Goal: Task Accomplishment & Management: Manage account settings

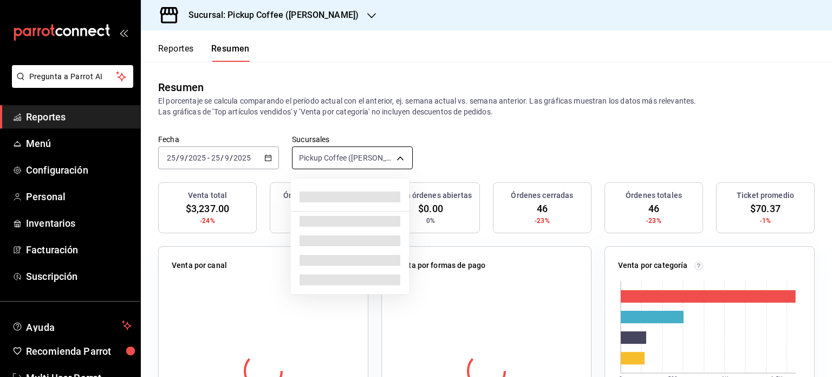
click at [397, 157] on body "Pregunta a Parrot AI Reportes Menú Configuración Personal Inventarios Facturaci…" at bounding box center [416, 188] width 832 height 377
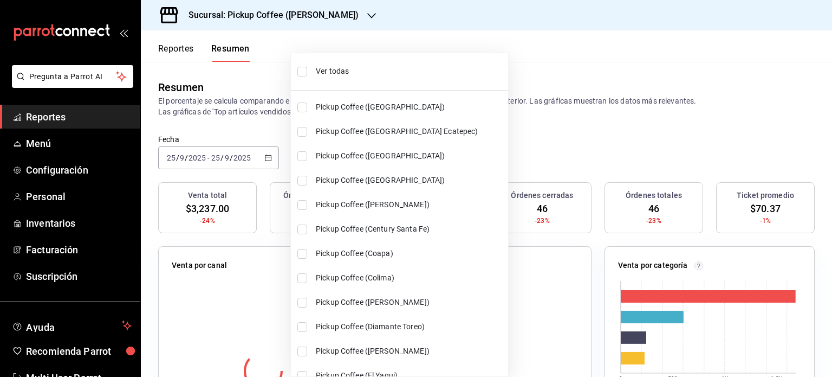
click at [304, 75] on input "checkbox" at bounding box center [302, 72] width 10 height 10
checkbox input "true"
type input "[object Object],[object Object],[object Object],[object Object],[object Object]…"
checkbox input "true"
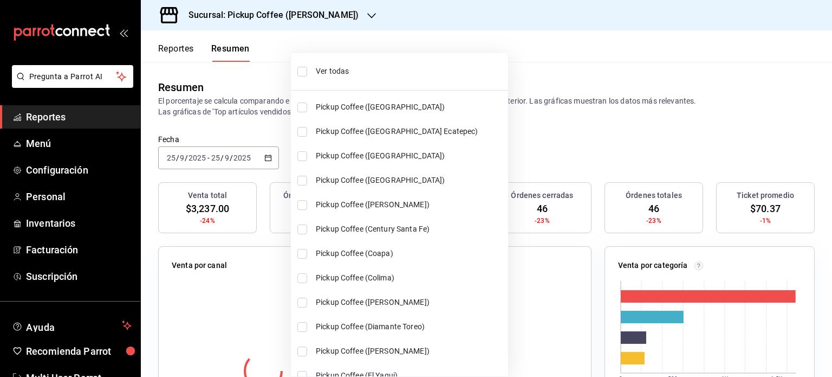
checkbox input "true"
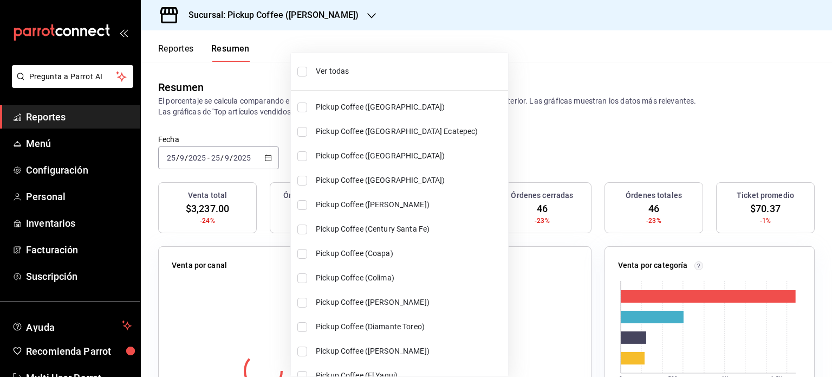
checkbox input "true"
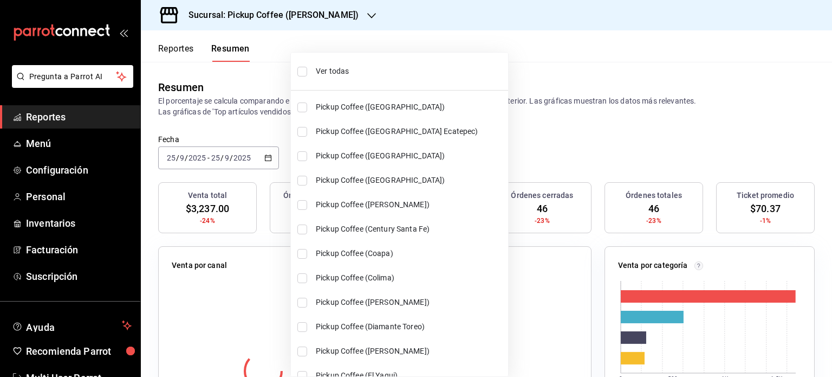
checkbox input "true"
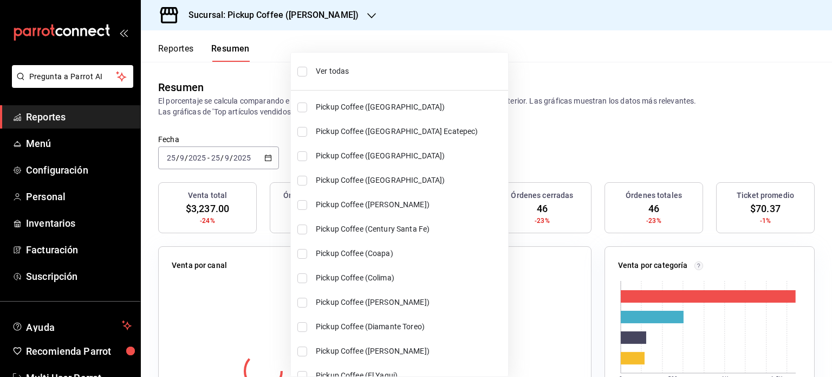
checkbox input "true"
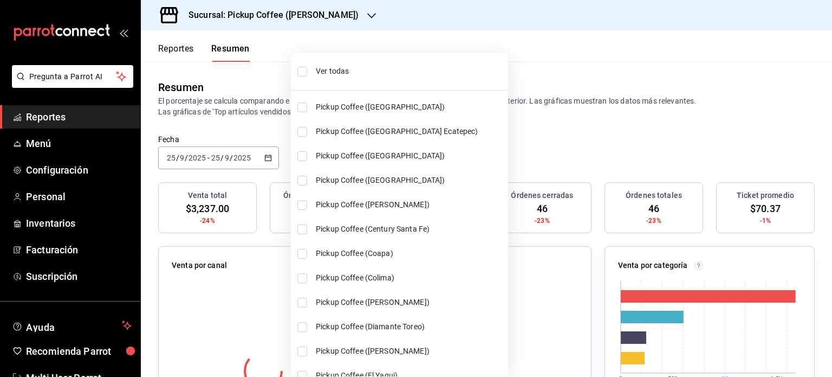
checkbox input "true"
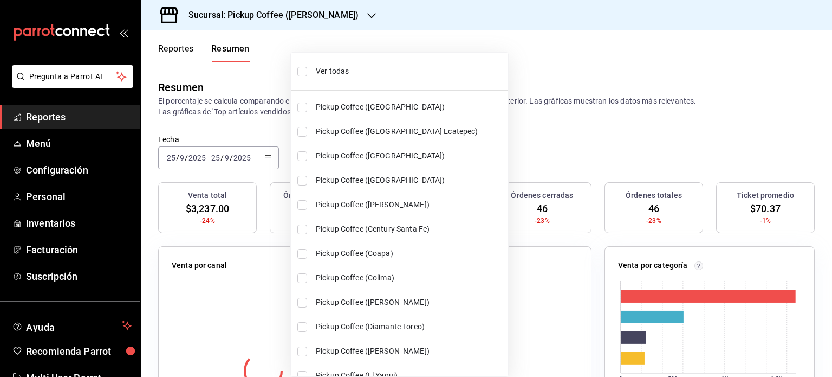
checkbox input "true"
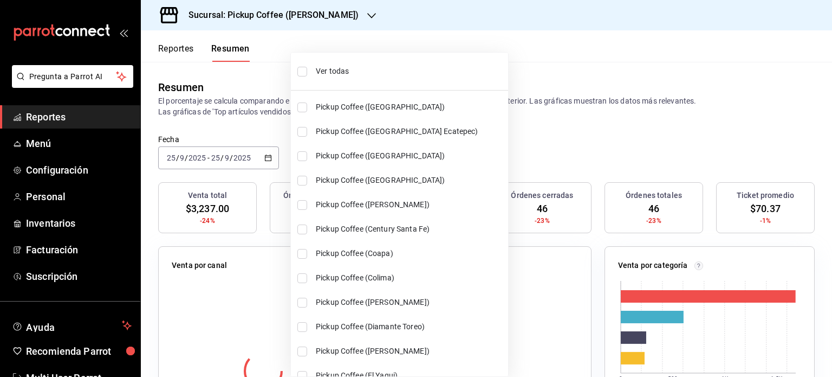
checkbox input "true"
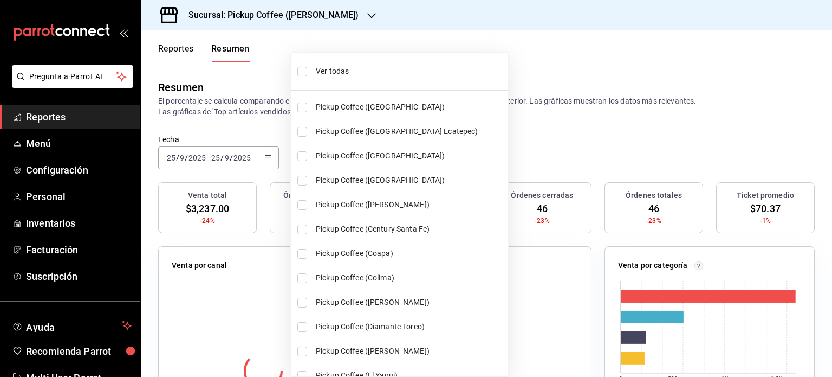
checkbox input "true"
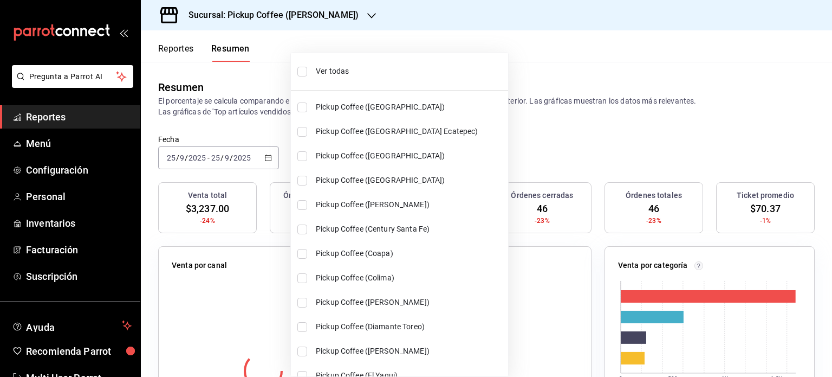
checkbox input "true"
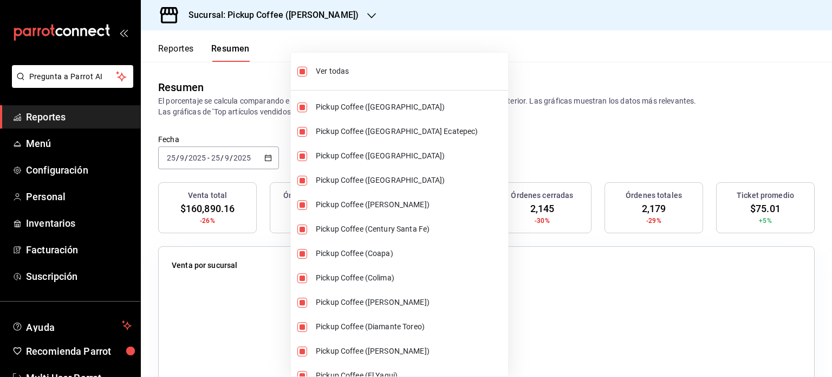
click at [522, 63] on div at bounding box center [416, 188] width 832 height 377
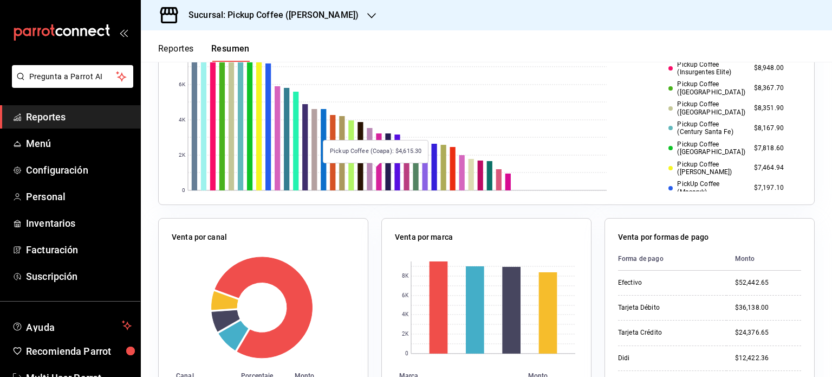
scroll to position [270, 0]
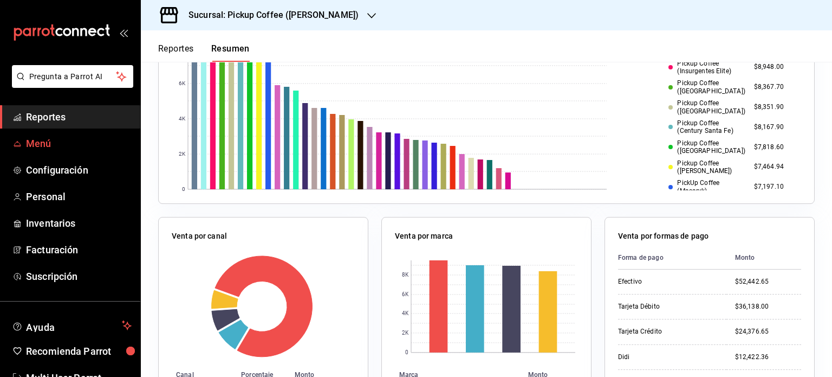
click at [63, 142] on span "Menú" at bounding box center [79, 143] width 106 height 15
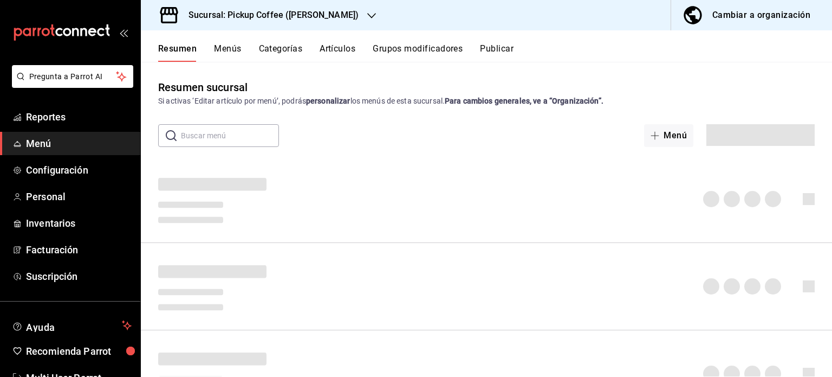
click at [367, 15] on icon "button" at bounding box center [371, 15] width 9 height 9
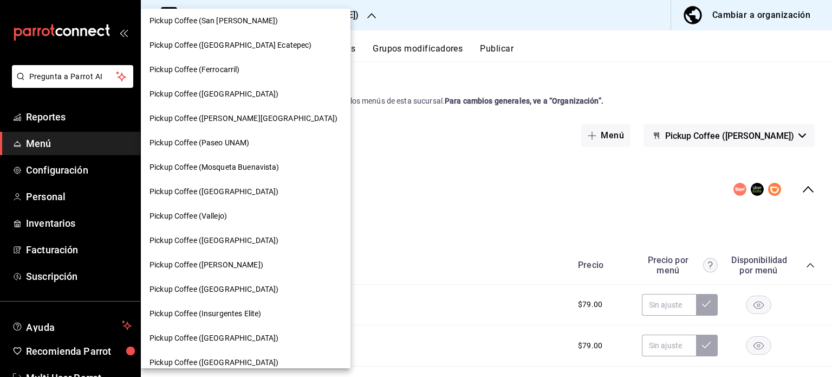
scroll to position [323, 0]
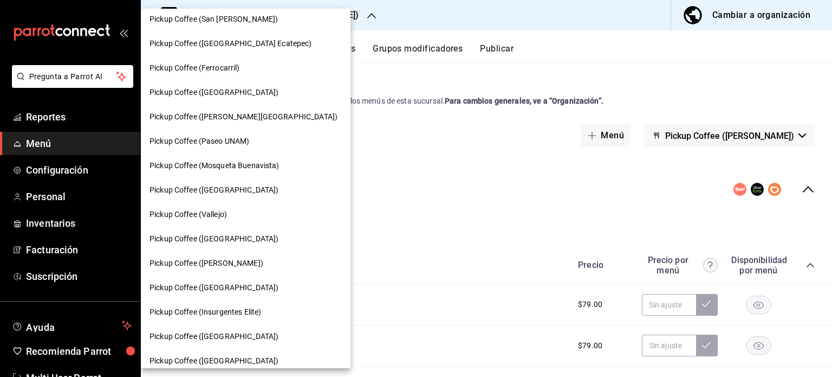
click at [249, 182] on div "Pickup Coffee ([GEOGRAPHIC_DATA])" at bounding box center [246, 190] width 210 height 24
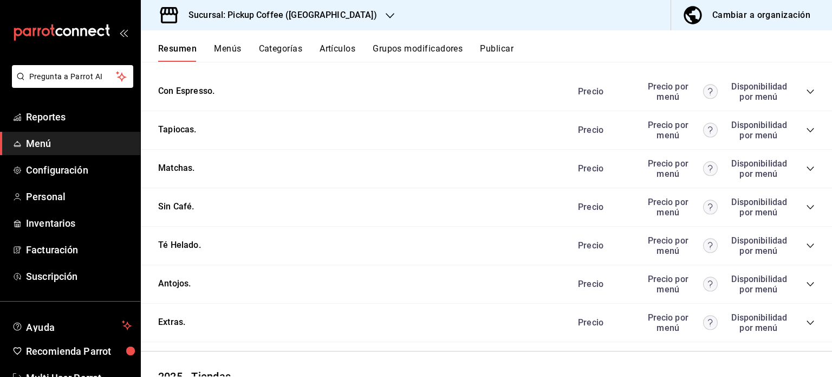
scroll to position [553, 0]
click at [806, 281] on icon "collapse-category-row" at bounding box center [810, 284] width 9 height 9
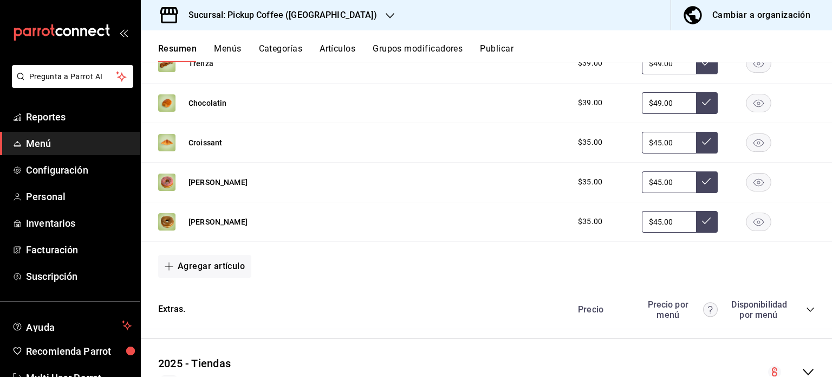
scroll to position [1022, 0]
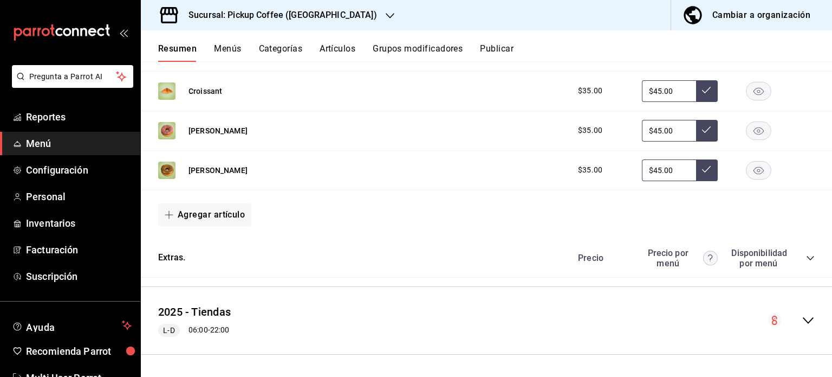
click at [754, 170] on rect "button" at bounding box center [759, 170] width 25 height 18
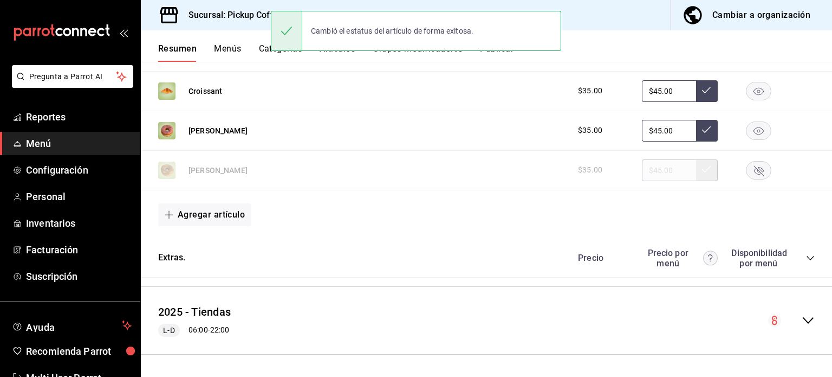
click at [518, 214] on div "Agregar artículo" at bounding box center [486, 214] width 657 height 23
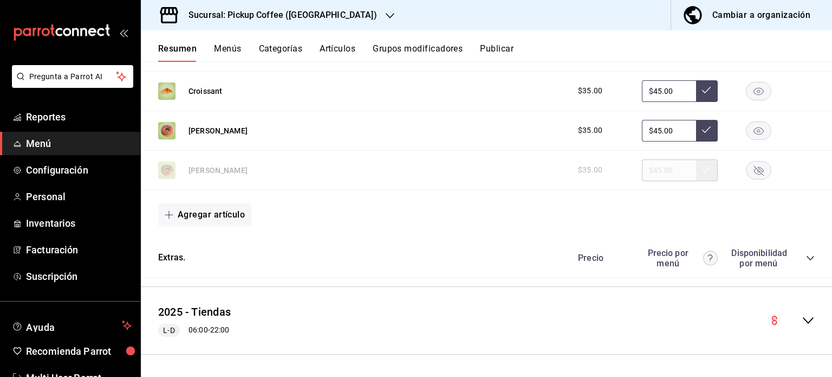
click at [386, 16] on icon "button" at bounding box center [390, 15] width 9 height 9
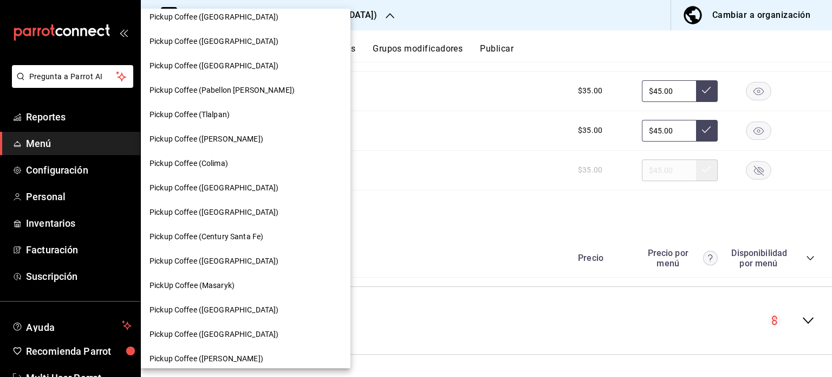
scroll to position [643, 0]
click at [256, 193] on div "Pickup Coffee ([GEOGRAPHIC_DATA])" at bounding box center [246, 187] width 210 height 24
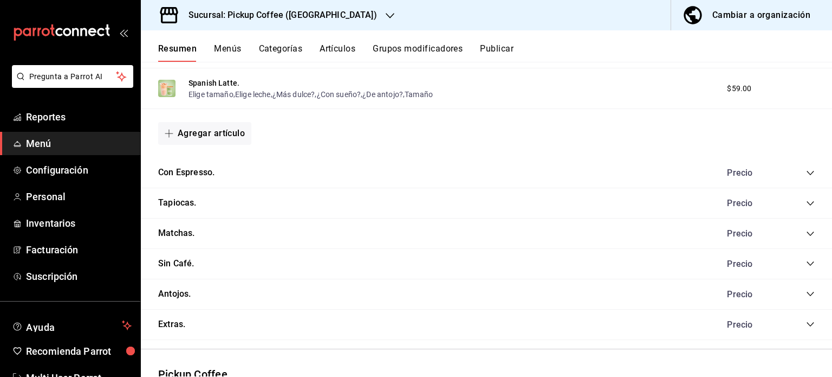
scroll to position [615, 0]
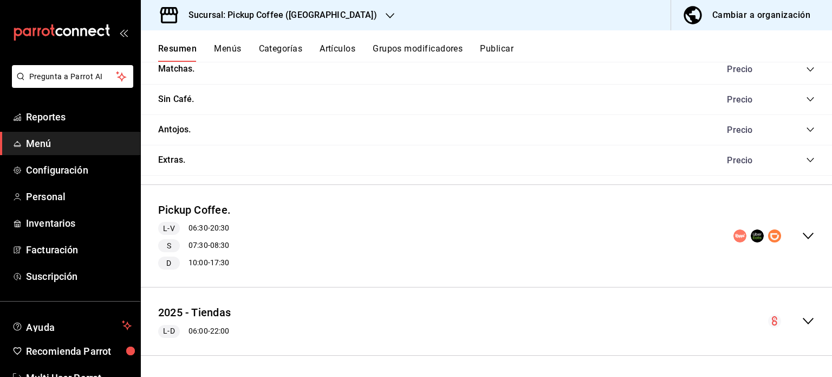
click at [804, 237] on icon "collapse-menu-row" at bounding box center [808, 235] width 13 height 13
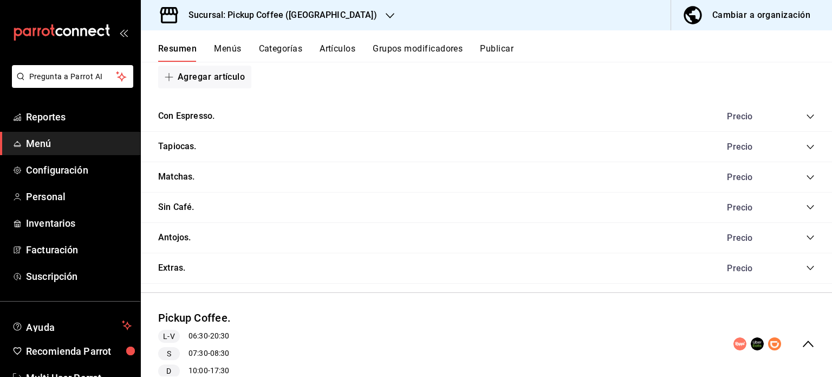
scroll to position [507, 0]
click at [806, 239] on icon "collapse-category-row" at bounding box center [810, 237] width 9 height 9
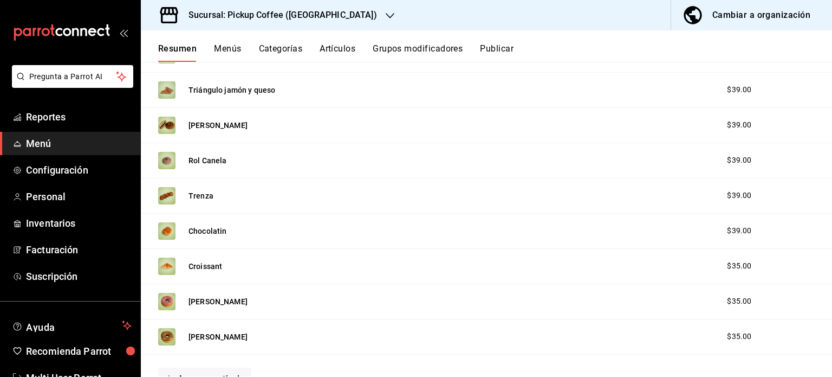
scroll to position [723, 0]
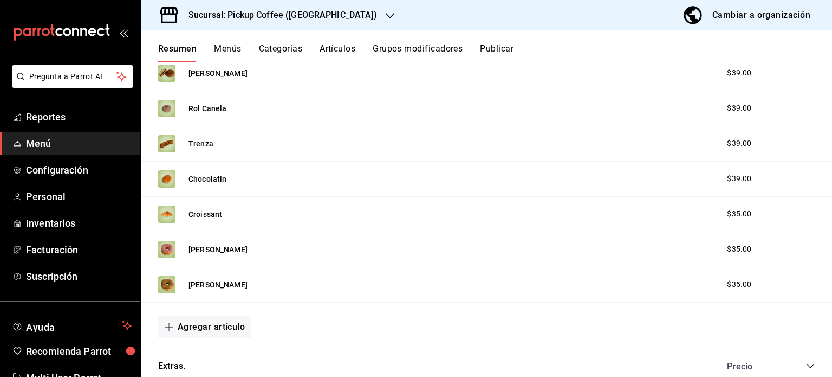
click at [798, 250] on div "$35.00" at bounding box center [765, 248] width 99 height 11
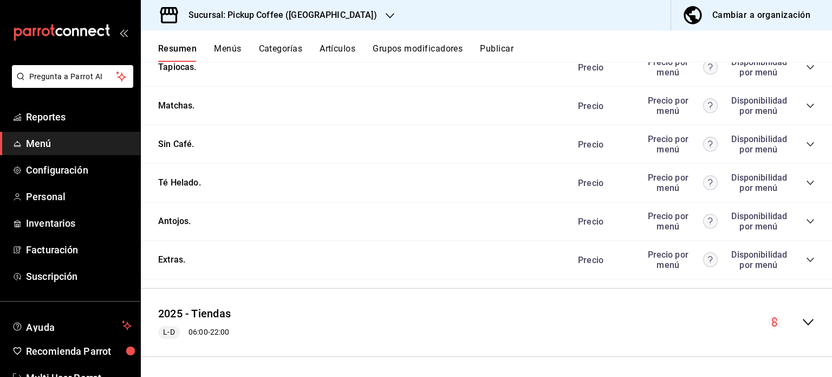
scroll to position [1661, 0]
click at [799, 231] on div "Antojos. [PERSON_NAME] por menú Disponibilidad por menú" at bounding box center [486, 219] width 691 height 38
click at [807, 219] on icon "collapse-category-row" at bounding box center [810, 219] width 7 height 4
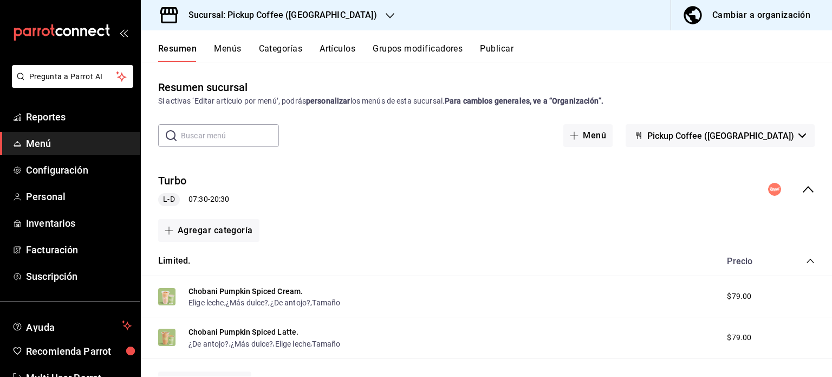
scroll to position [0, 0]
click at [331, 23] on div "Sucursal: Pickup Coffee (Nápoles)" at bounding box center [274, 15] width 249 height 30
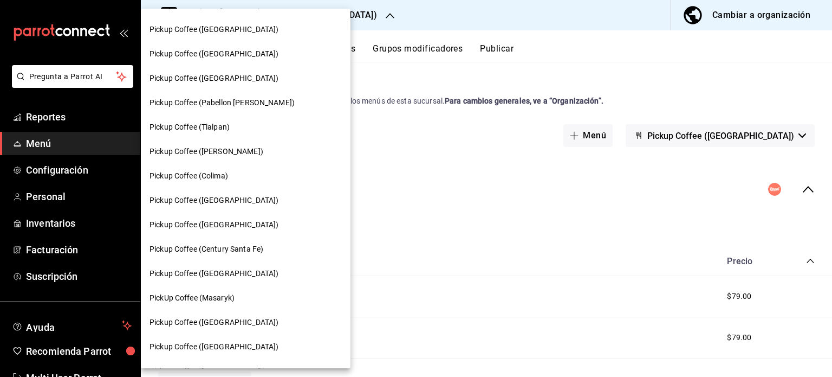
scroll to position [649, 0]
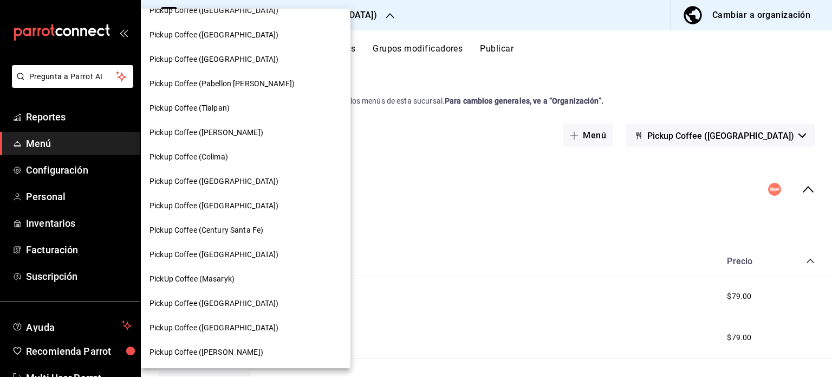
click at [203, 302] on span "Pickup Coffee ([GEOGRAPHIC_DATA])" at bounding box center [214, 302] width 129 height 11
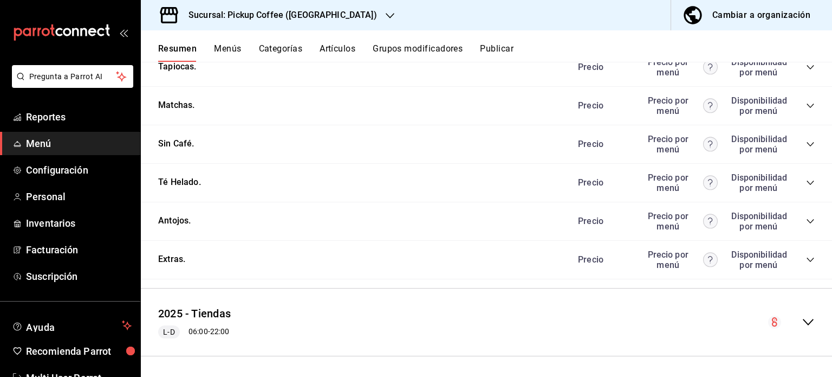
scroll to position [618, 0]
click at [807, 223] on div "Antojos. [PERSON_NAME] por menú Disponibilidad por menú" at bounding box center [486, 219] width 691 height 38
click at [806, 221] on icon "collapse-category-row" at bounding box center [810, 219] width 9 height 9
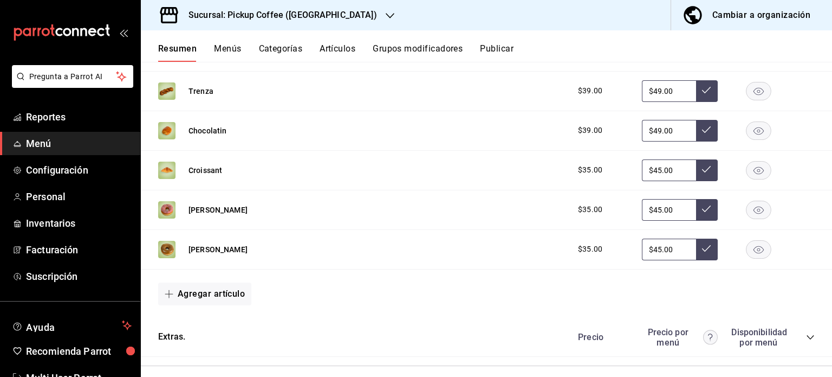
click at [752, 212] on rect "button" at bounding box center [759, 209] width 25 height 18
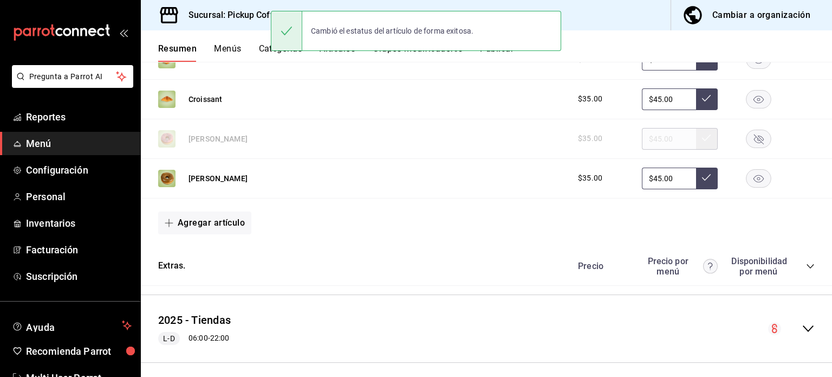
scroll to position [1022, 0]
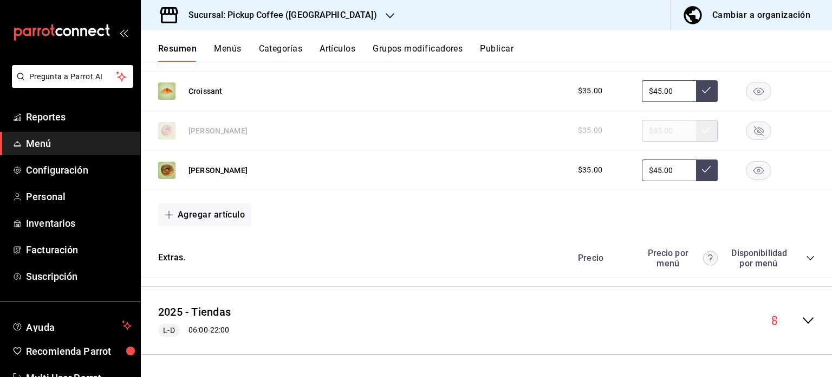
click at [386, 13] on icon "button" at bounding box center [390, 15] width 9 height 9
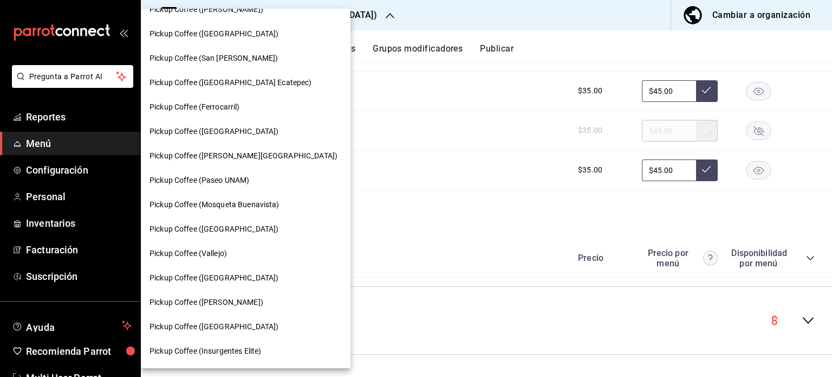
scroll to position [217, 0]
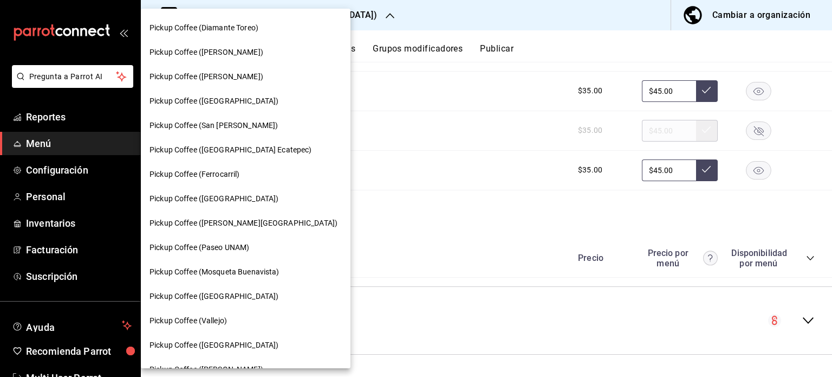
click at [245, 176] on div "Pickup Coffee (Ferrocarril)" at bounding box center [246, 173] width 192 height 11
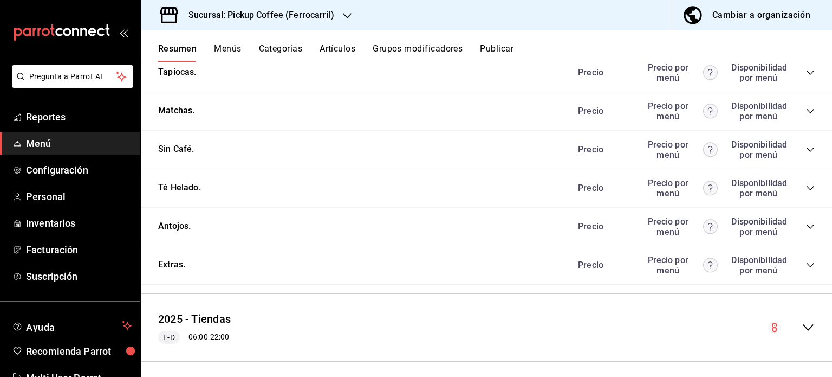
scroll to position [618, 0]
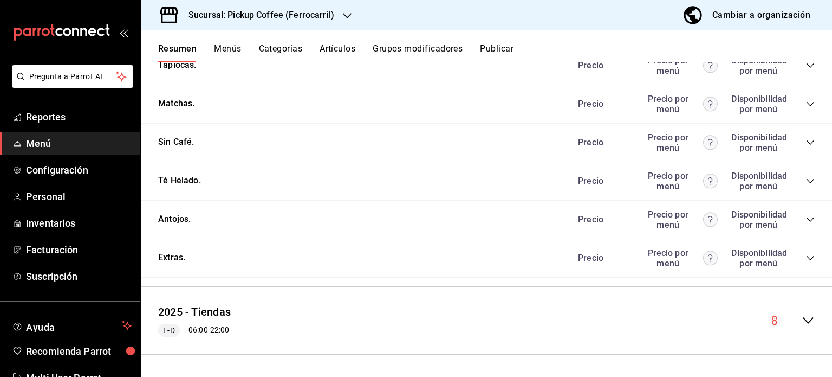
click at [808, 219] on div "Antojos. [PERSON_NAME] por menú Disponibilidad por menú" at bounding box center [486, 219] width 691 height 38
click at [806, 219] on icon "collapse-category-row" at bounding box center [810, 219] width 9 height 9
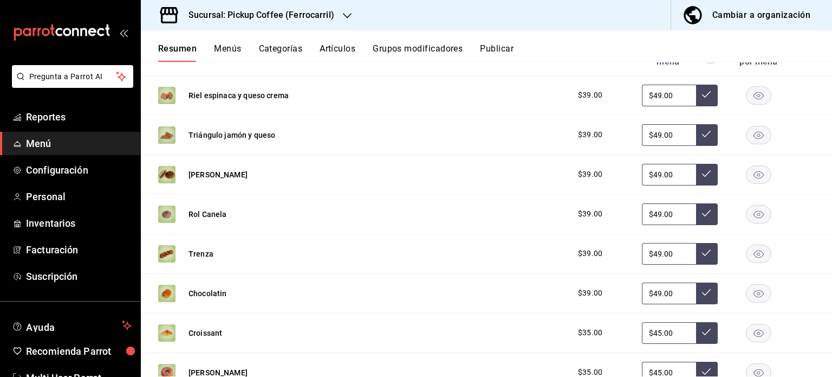
scroll to position [780, 0]
click at [747, 94] on rect "button" at bounding box center [759, 95] width 25 height 18
click at [751, 134] on rect "button" at bounding box center [759, 135] width 25 height 18
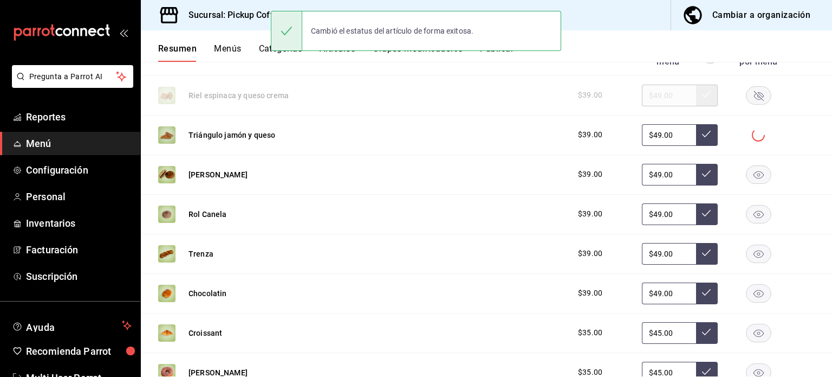
click at [750, 174] on rect "button" at bounding box center [759, 174] width 25 height 18
click at [747, 222] on rect "button" at bounding box center [759, 214] width 25 height 18
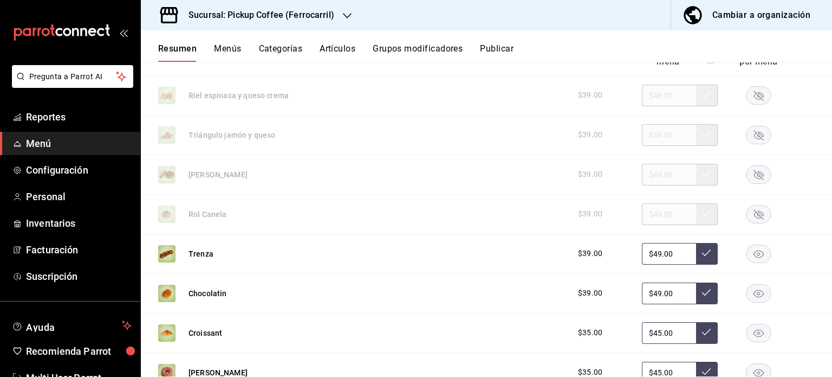
click at [747, 255] on rect "button" at bounding box center [759, 253] width 25 height 18
click at [750, 292] on rect "button" at bounding box center [759, 293] width 25 height 18
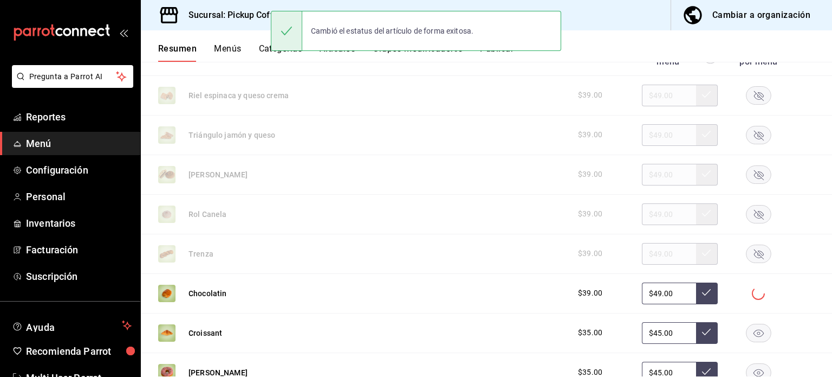
click at [755, 336] on rect "button" at bounding box center [759, 332] width 25 height 18
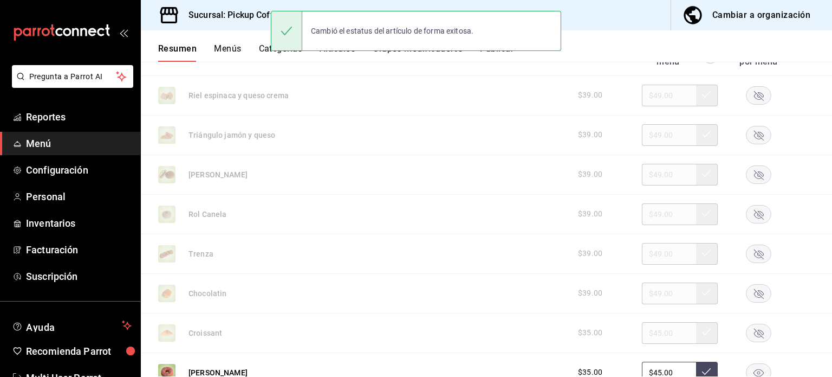
click at [751, 364] on rect "button" at bounding box center [759, 372] width 25 height 18
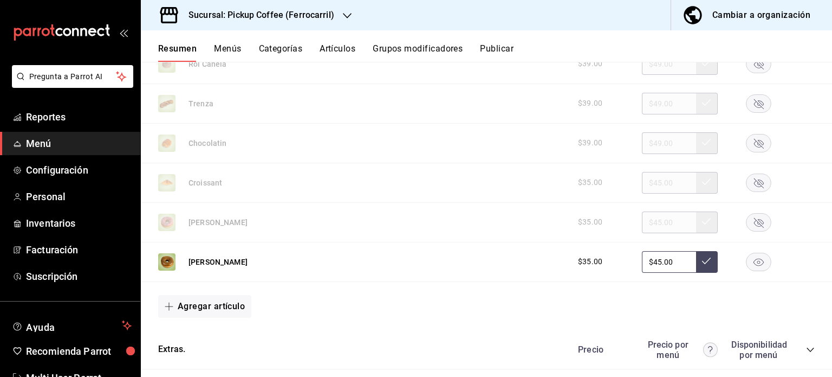
scroll to position [931, 0]
click at [817, 94] on div "Trenza $39.00 $49.00" at bounding box center [486, 103] width 691 height 40
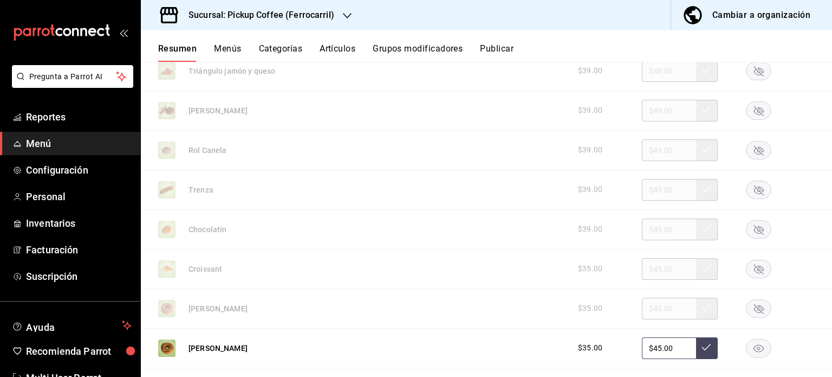
scroll to position [845, 0]
click at [749, 349] on rect "button" at bounding box center [759, 347] width 25 height 18
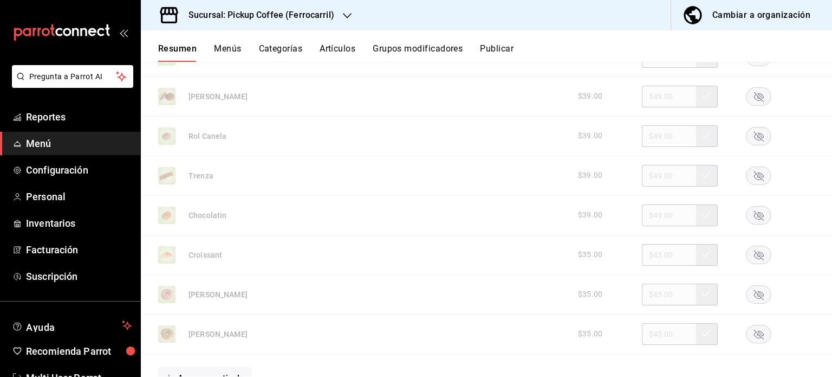
scroll to position [858, 0]
click at [747, 257] on rect "button" at bounding box center [759, 254] width 25 height 18
click at [749, 215] on rect "button" at bounding box center [759, 215] width 25 height 18
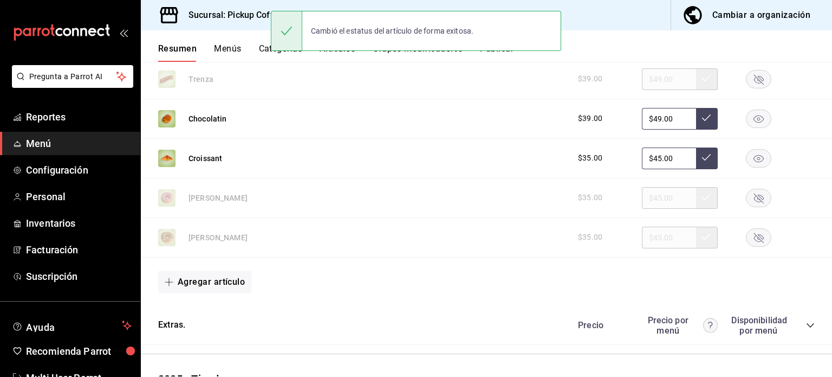
scroll to position [952, 0]
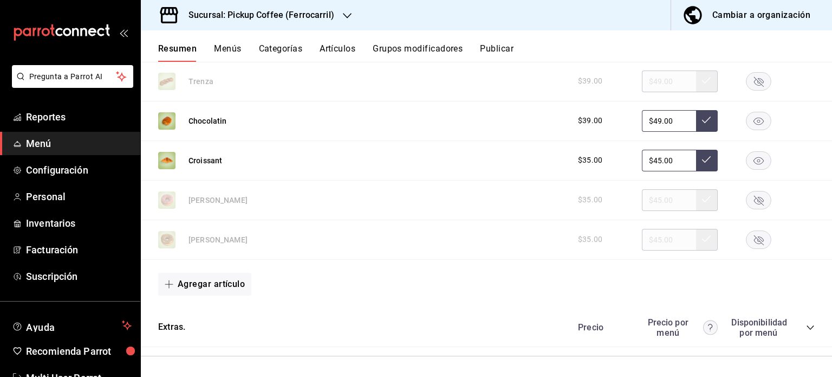
click at [349, 16] on icon "button" at bounding box center [347, 15] width 9 height 9
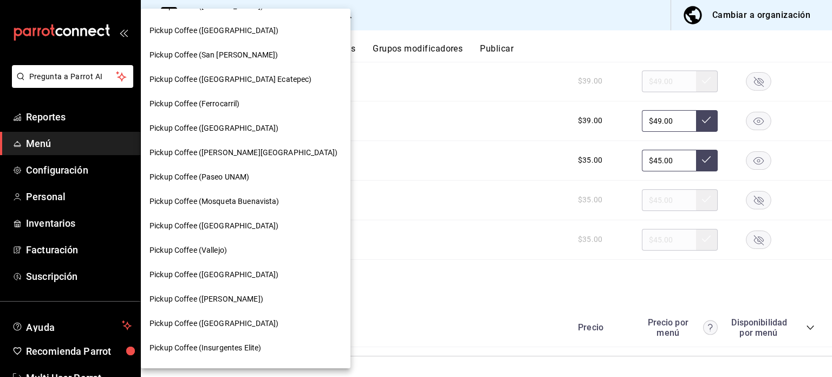
scroll to position [351, 0]
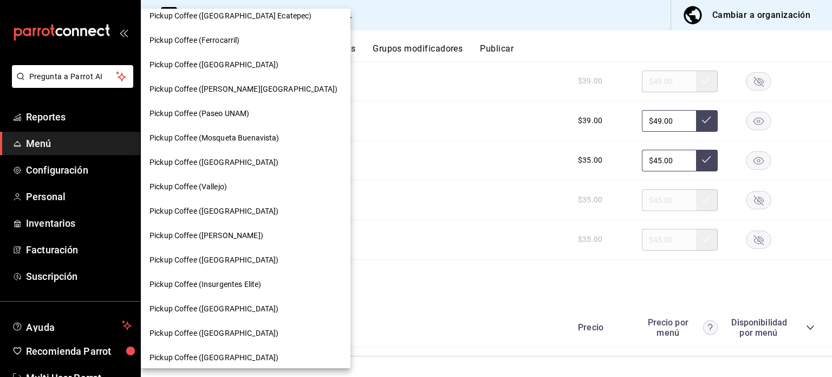
click at [244, 231] on div "Pickup Coffee ([PERSON_NAME])" at bounding box center [246, 235] width 192 height 11
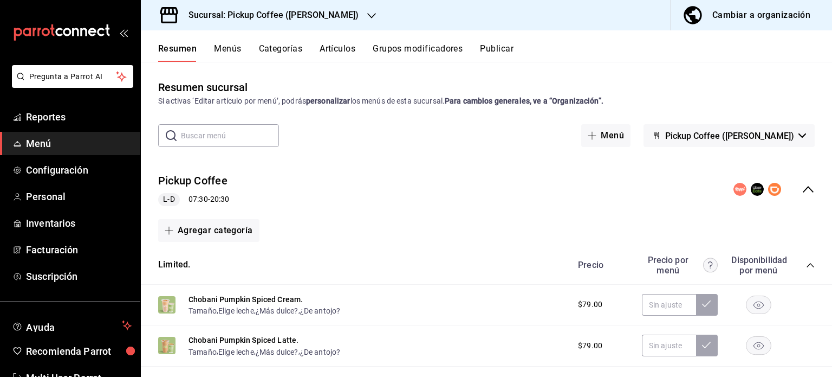
click at [367, 16] on icon "button" at bounding box center [371, 15] width 9 height 9
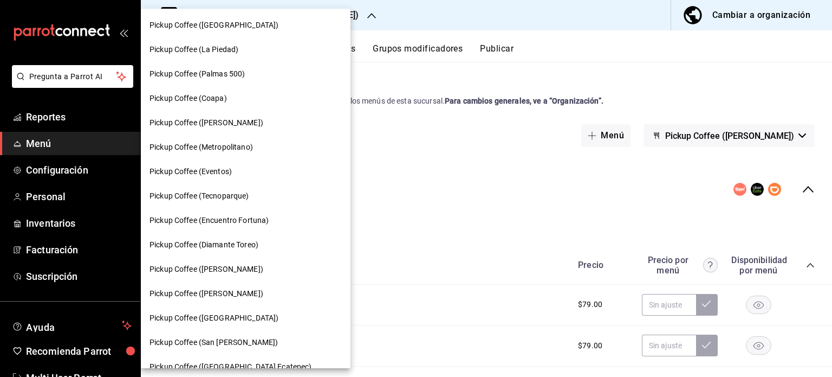
click at [400, 172] on div at bounding box center [416, 188] width 832 height 377
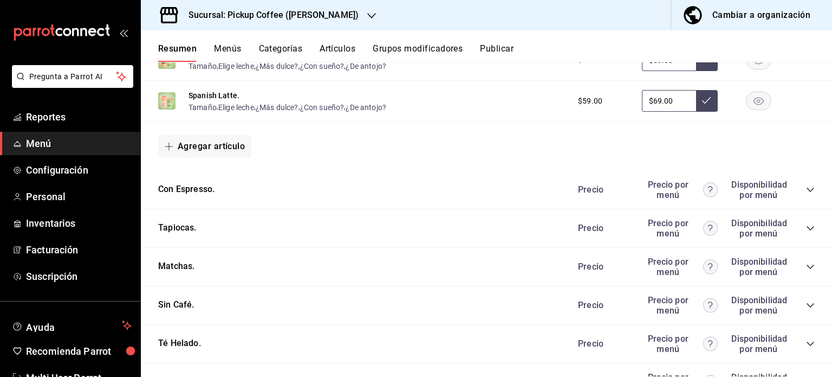
scroll to position [453, 0]
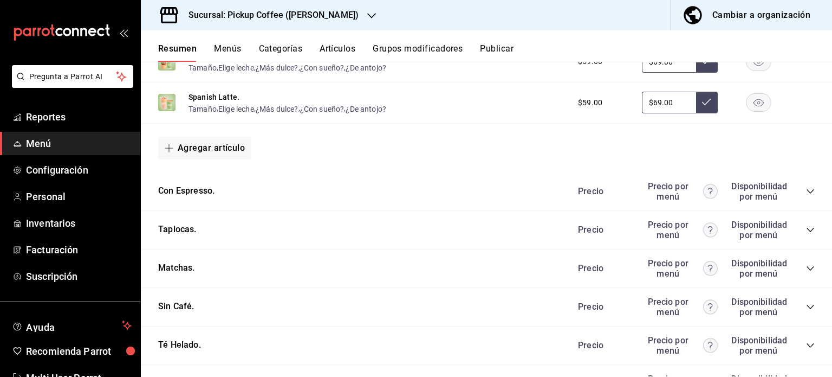
click at [800, 236] on div "Precio Precio por menú Disponibilidad por menú" at bounding box center [691, 229] width 248 height 21
click at [806, 230] on icon "collapse-category-row" at bounding box center [810, 229] width 9 height 9
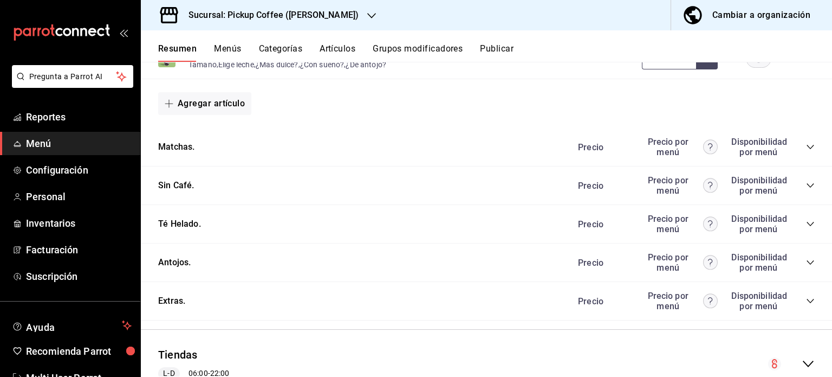
scroll to position [746, 0]
click at [795, 297] on div "Precio Precio por menú Disponibilidad por menú" at bounding box center [691, 300] width 248 height 21
click at [806, 303] on icon "collapse-category-row" at bounding box center [810, 300] width 9 height 9
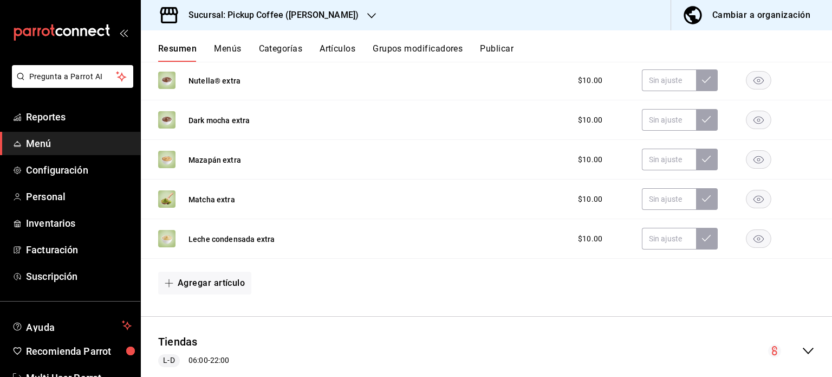
scroll to position [1233, 0]
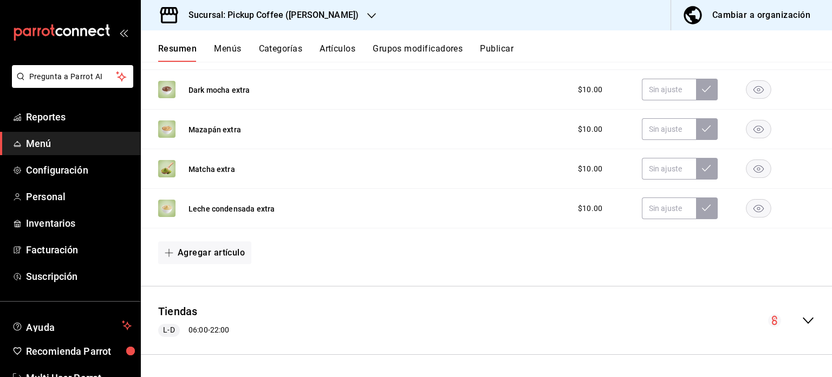
click at [803, 320] on icon "collapse-menu-row" at bounding box center [808, 320] width 11 height 7
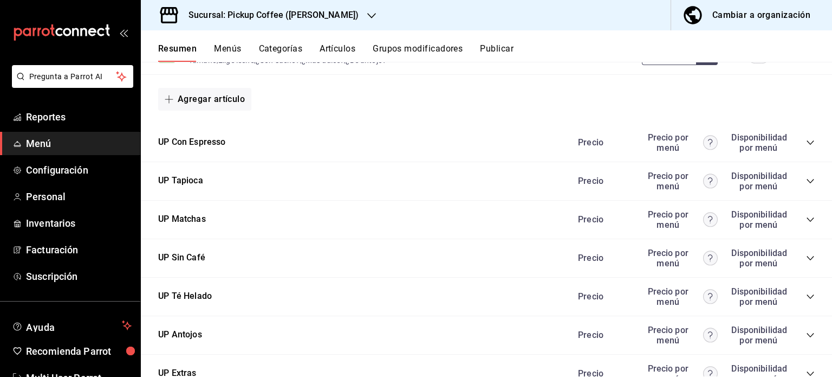
scroll to position [1902, 0]
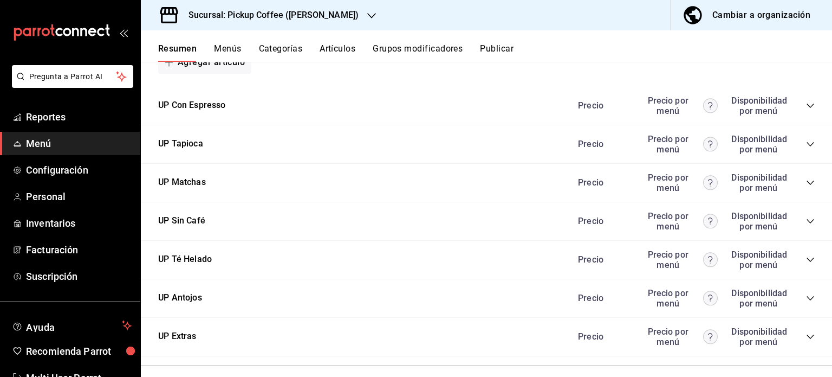
click at [806, 139] on div "UP Tapioca Precio Precio por menú Disponibilidad por menú" at bounding box center [486, 144] width 691 height 38
click at [806, 142] on icon "collapse-category-row" at bounding box center [810, 144] width 9 height 9
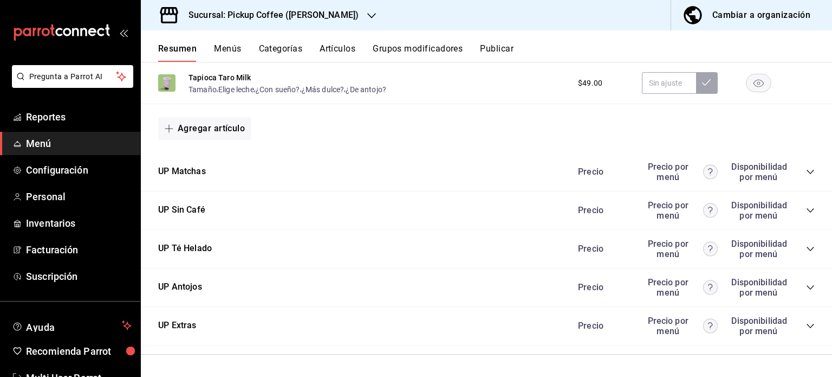
scroll to position [2086, 0]
click at [807, 327] on icon "collapse-category-row" at bounding box center [810, 325] width 7 height 4
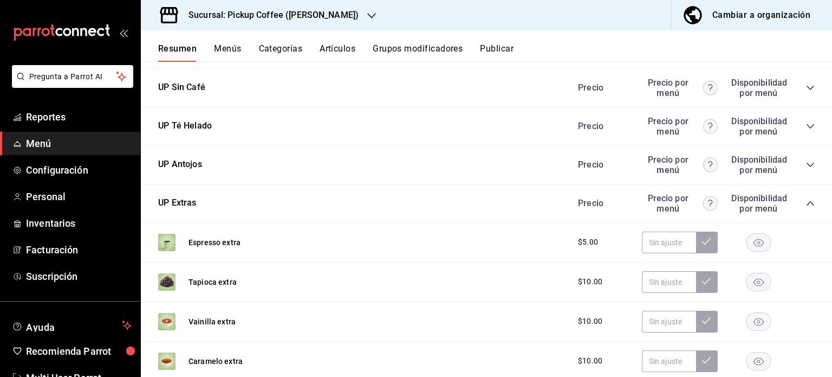
scroll to position [2208, 0]
click at [801, 132] on div "Precio Precio por menú Disponibilidad por menú" at bounding box center [691, 125] width 248 height 21
click at [807, 127] on icon "collapse-category-row" at bounding box center [810, 125] width 7 height 4
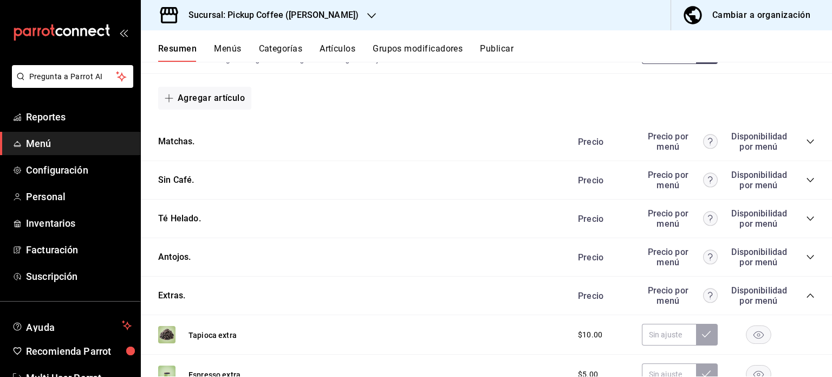
scroll to position [747, 0]
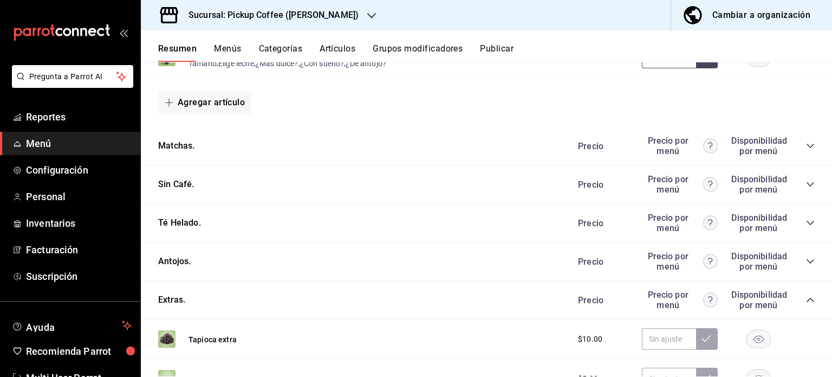
click at [808, 223] on div "Té Helado. [PERSON_NAME] por menú Disponibilidad por menú" at bounding box center [486, 223] width 691 height 38
click at [806, 223] on icon "collapse-category-row" at bounding box center [810, 222] width 9 height 9
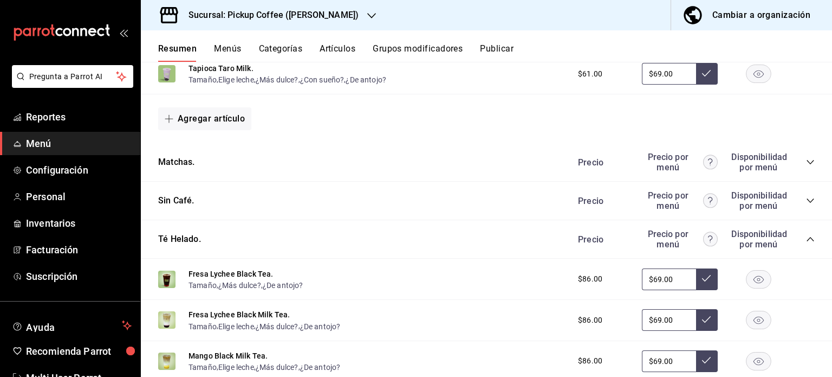
scroll to position [729, 0]
click at [806, 206] on icon "collapse-category-row" at bounding box center [810, 201] width 9 height 9
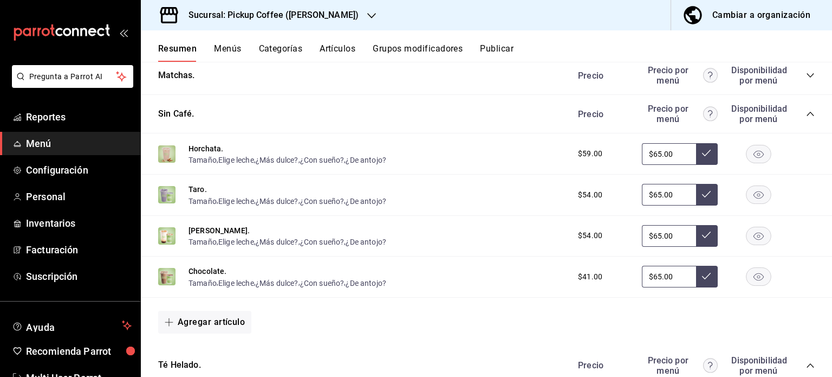
scroll to position [817, 0]
click at [751, 189] on rect "button" at bounding box center [759, 195] width 25 height 18
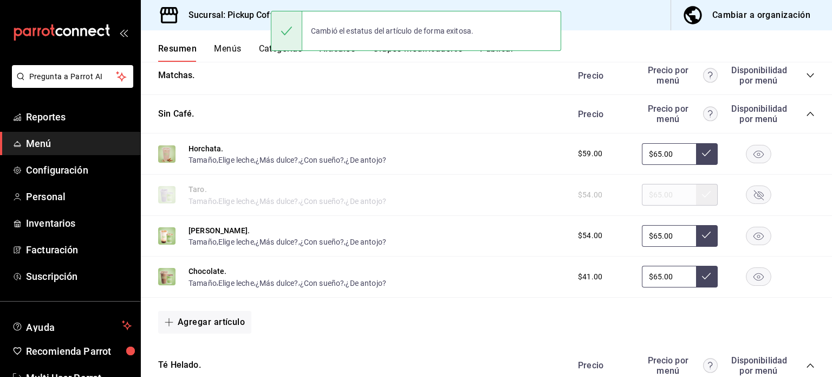
click at [752, 199] on rect "button" at bounding box center [759, 195] width 25 height 18
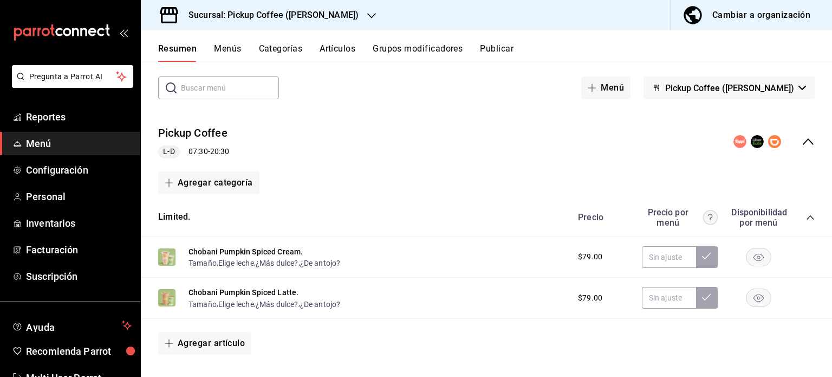
scroll to position [0, 0]
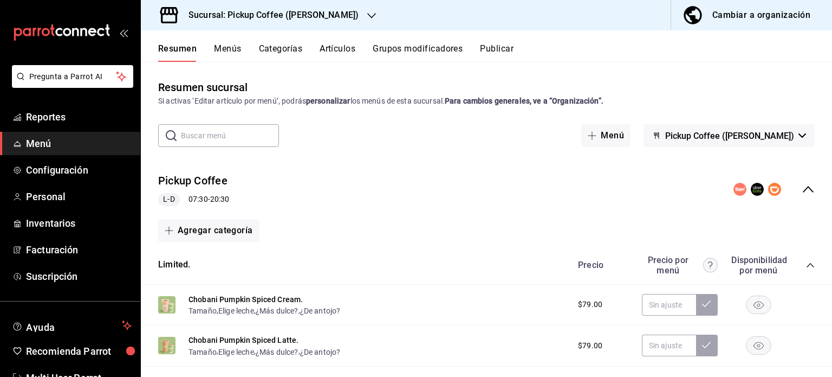
click at [809, 189] on div "Pickup Coffee L-D 07:30 - 20:30" at bounding box center [486, 189] width 691 height 50
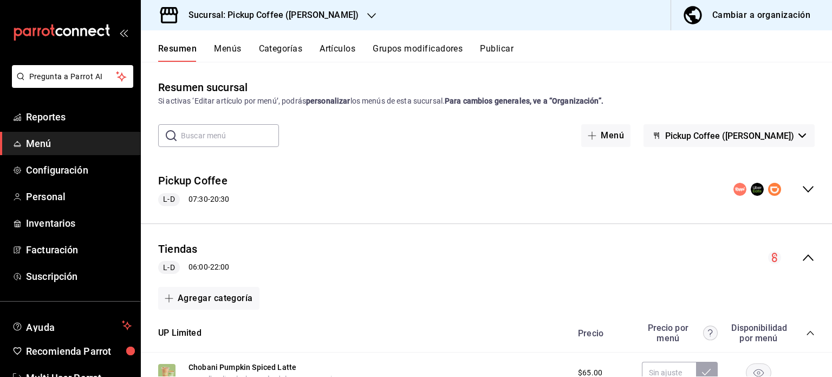
click at [809, 189] on div "Pickup Coffee L-D 07:30 - 20:30" at bounding box center [486, 189] width 691 height 50
